Goal: Task Accomplishment & Management: Complete application form

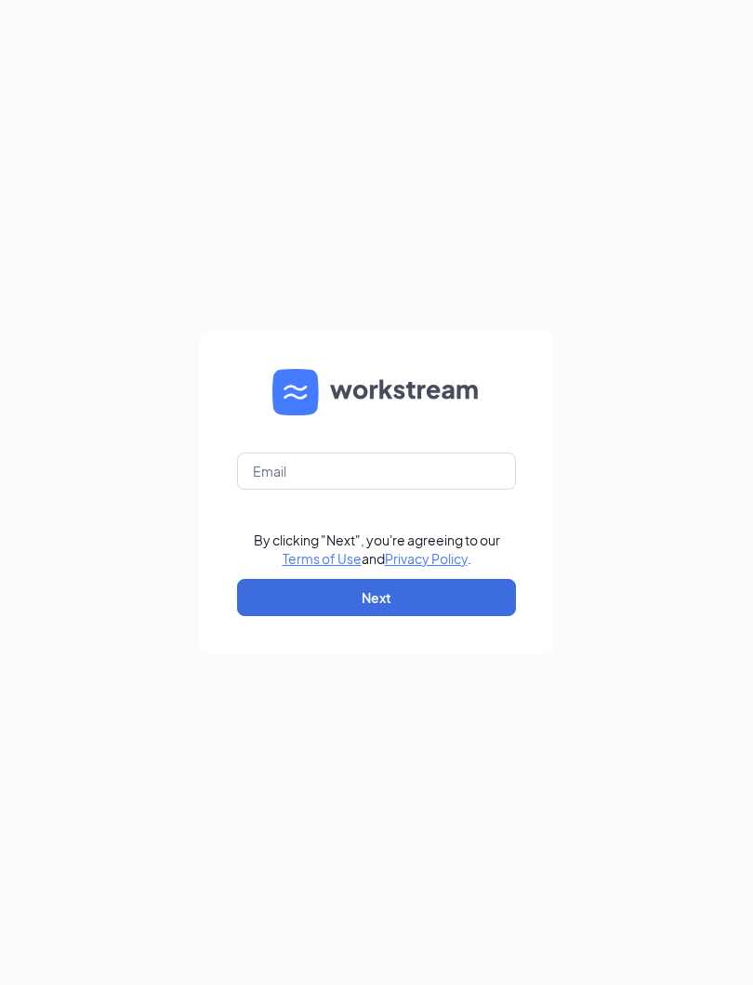
click at [438, 449] on form "By clicking "Next", you're agreeing to our Terms of Use and Privacy Policy . Ne…" at bounding box center [376, 492] width 353 height 321
click at [439, 461] on input "text" at bounding box center [376, 470] width 279 height 37
type input "[EMAIL_ADDRESS][DOMAIN_NAME]"
click at [473, 596] on button "Next" at bounding box center [376, 597] width 279 height 37
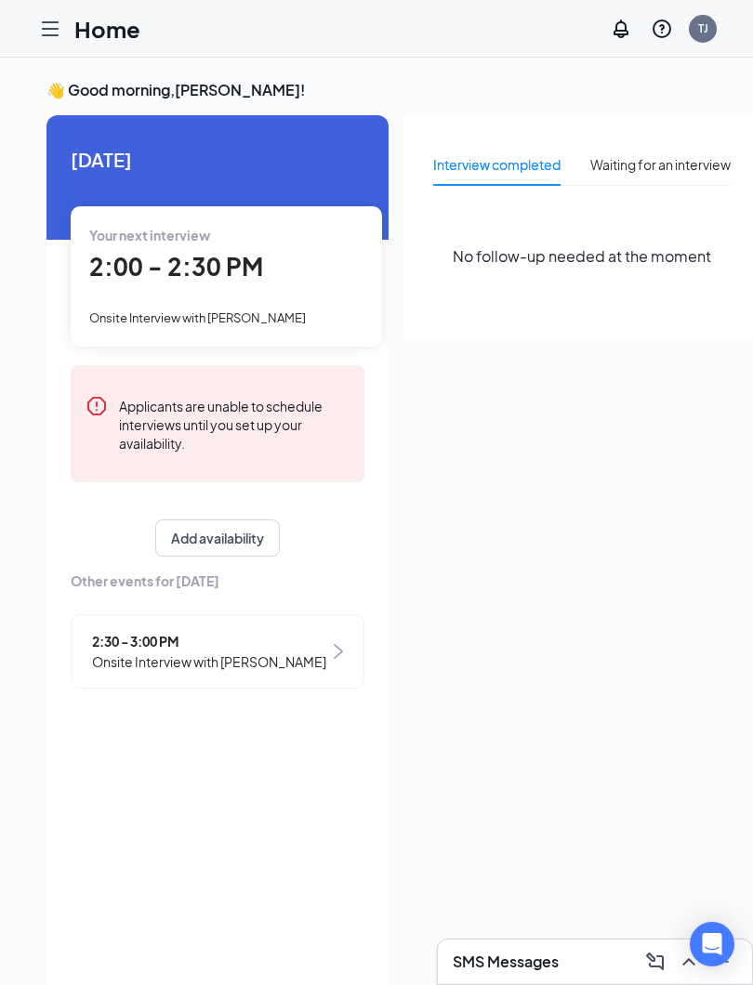
click at [48, 22] on icon "Hamburger" at bounding box center [50, 28] width 15 height 13
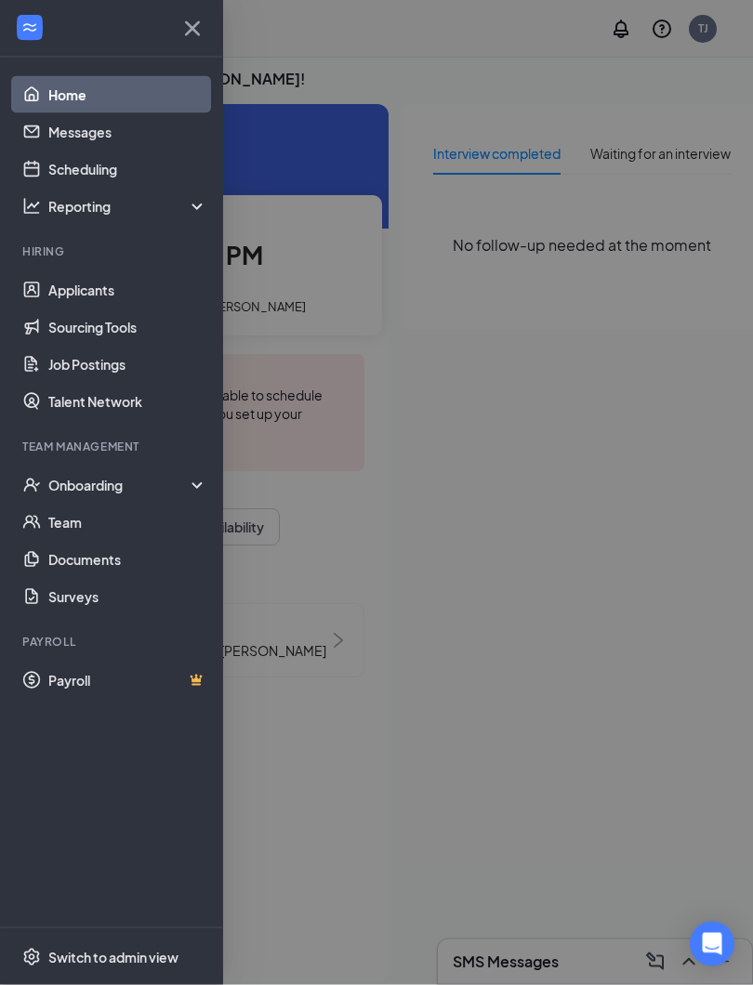
scroll to position [39, 0]
